Goal: Ask a question

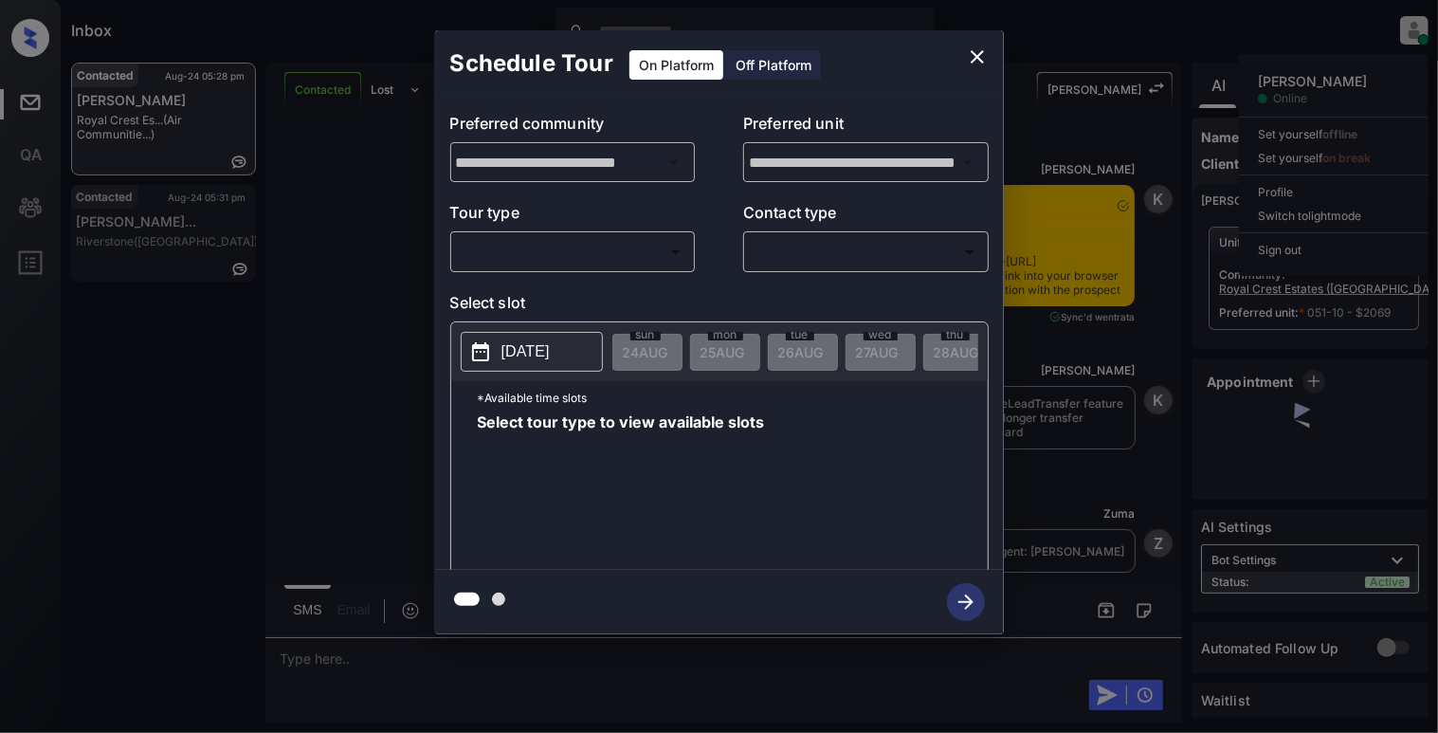
scroll to position [2189, 0]
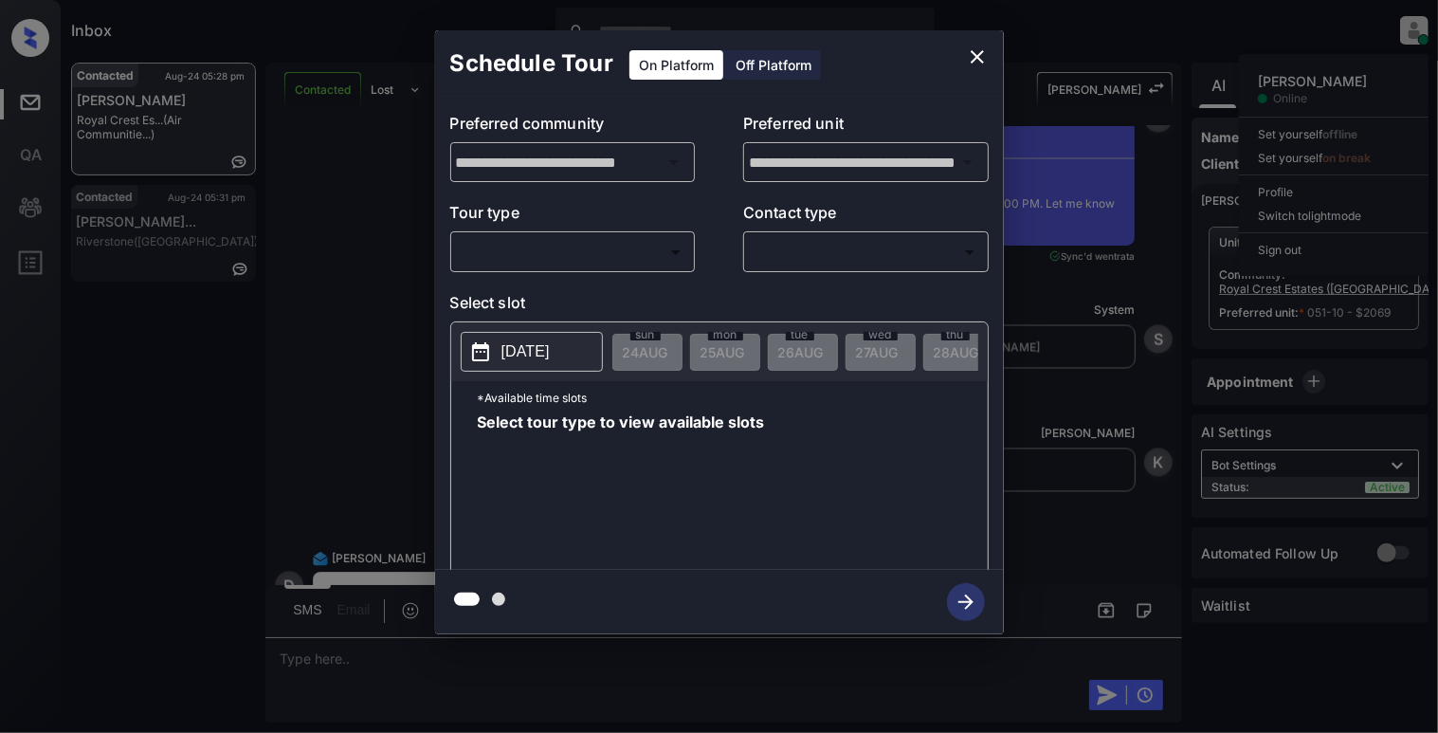
click at [577, 267] on div "​ ​" at bounding box center [572, 251] width 245 height 41
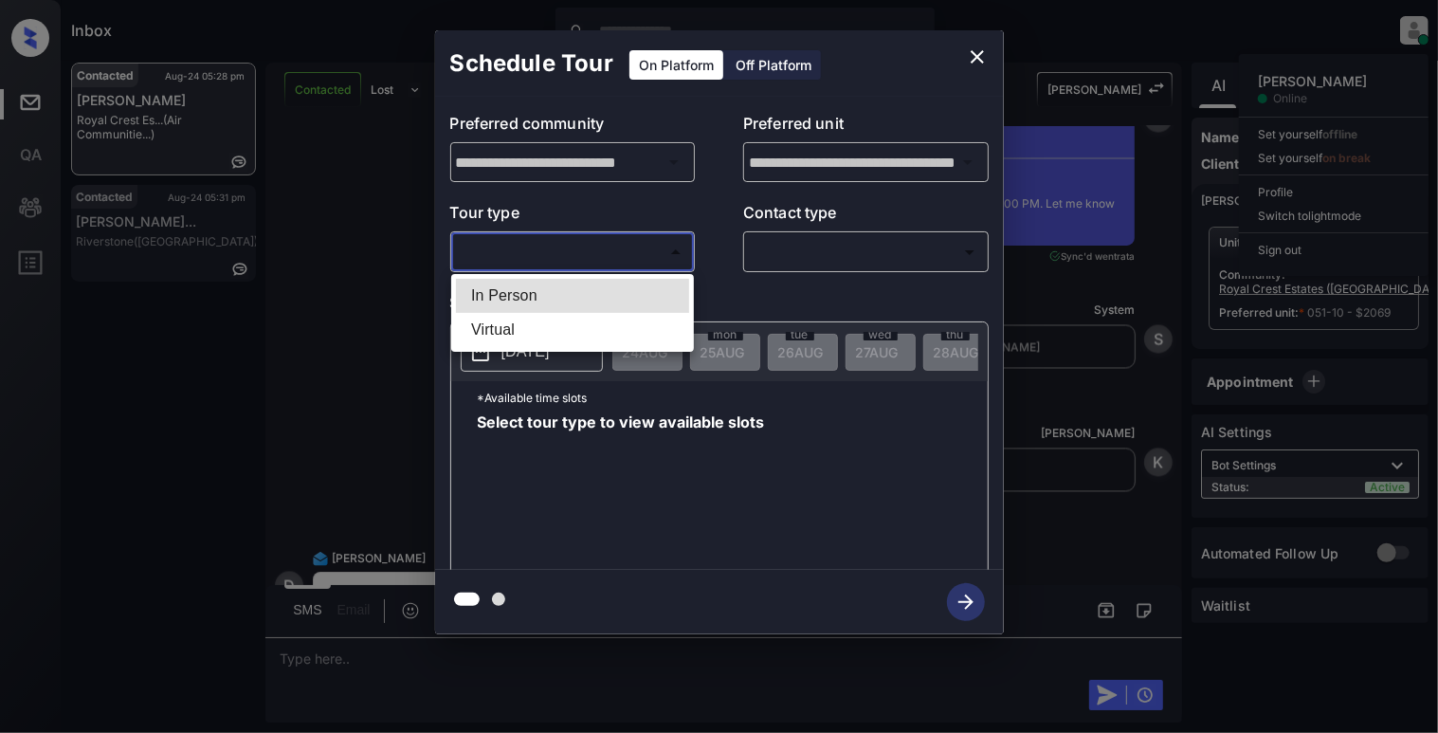
click at [542, 250] on body "Inbox Cynthia Montañez Online Set yourself offline Set yourself on break Profil…" at bounding box center [719, 366] width 1438 height 733
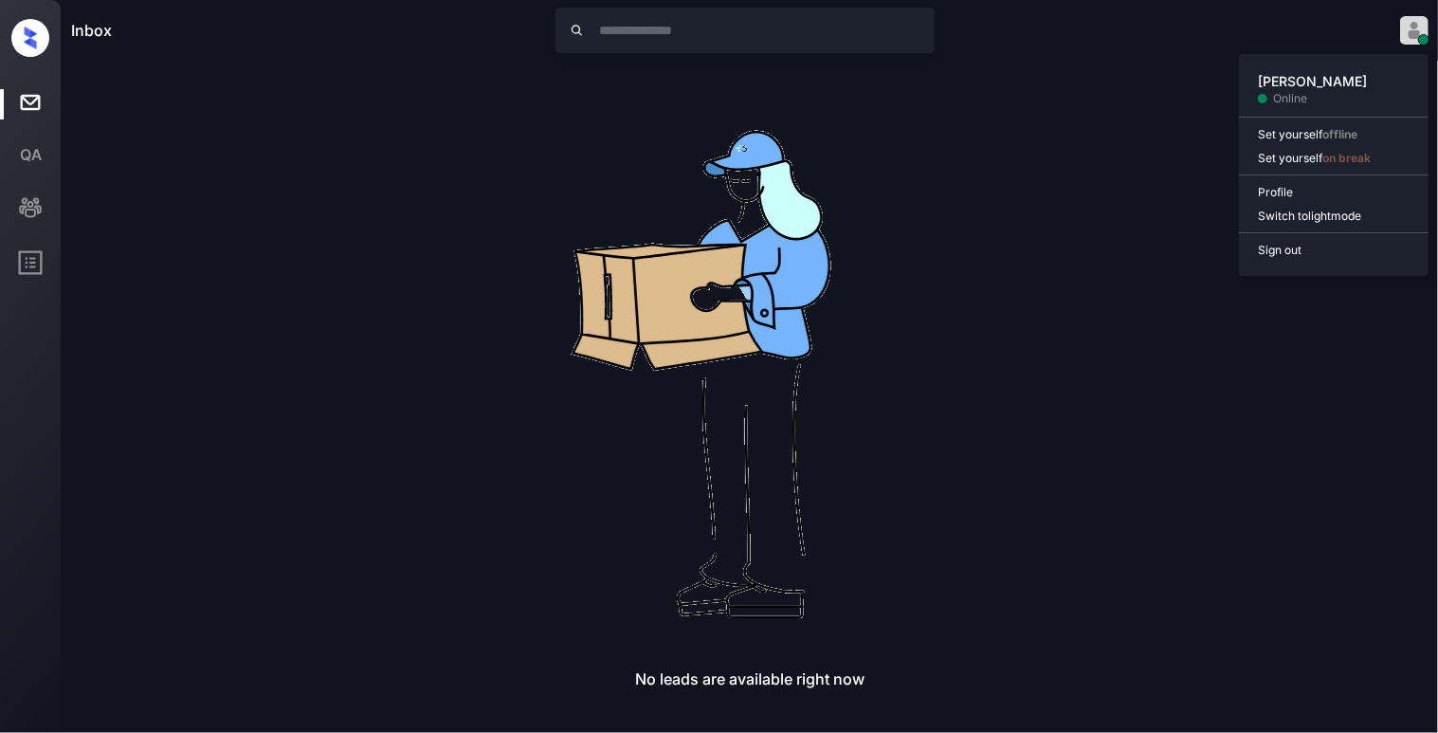
click at [1418, 23] on img at bounding box center [1414, 30] width 28 height 28
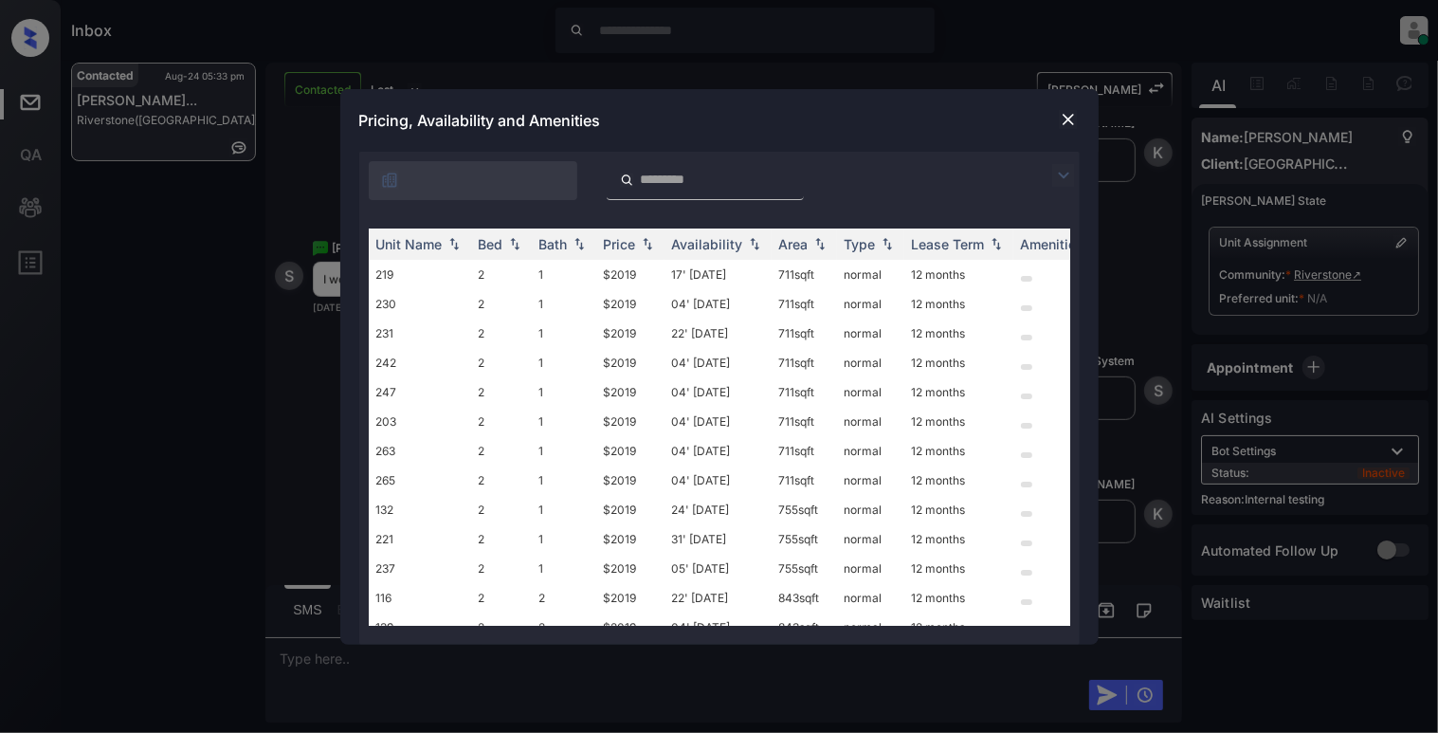
click at [1065, 104] on div "Pricing, Availability and Amenities" at bounding box center [719, 120] width 758 height 63
click at [1069, 129] on div at bounding box center [1068, 119] width 23 height 23
